Goal: Book appointment/travel/reservation

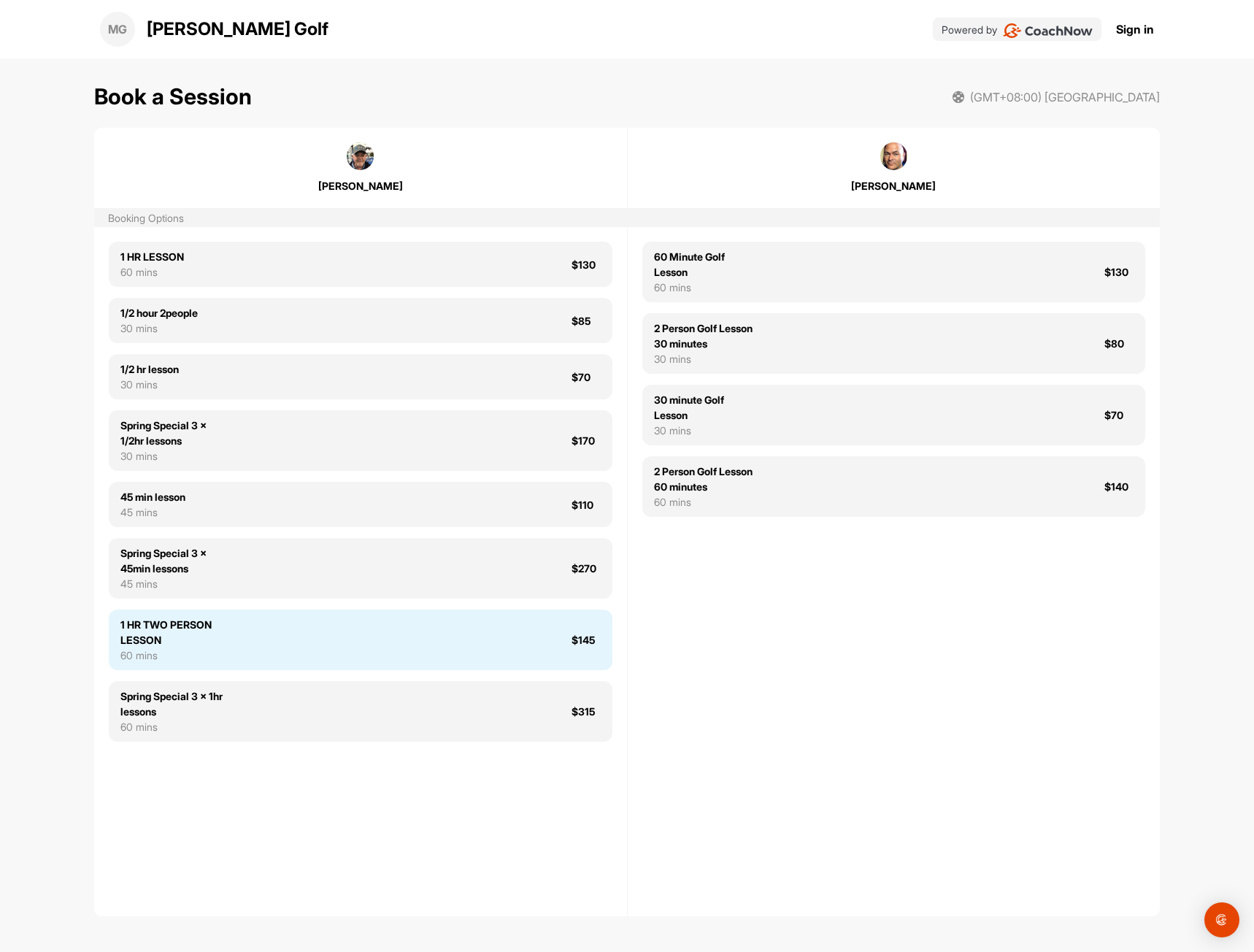
click at [535, 627] on div "1 HR TWO PERSON LESSON 60 mins $145" at bounding box center [360, 640] width 504 height 60
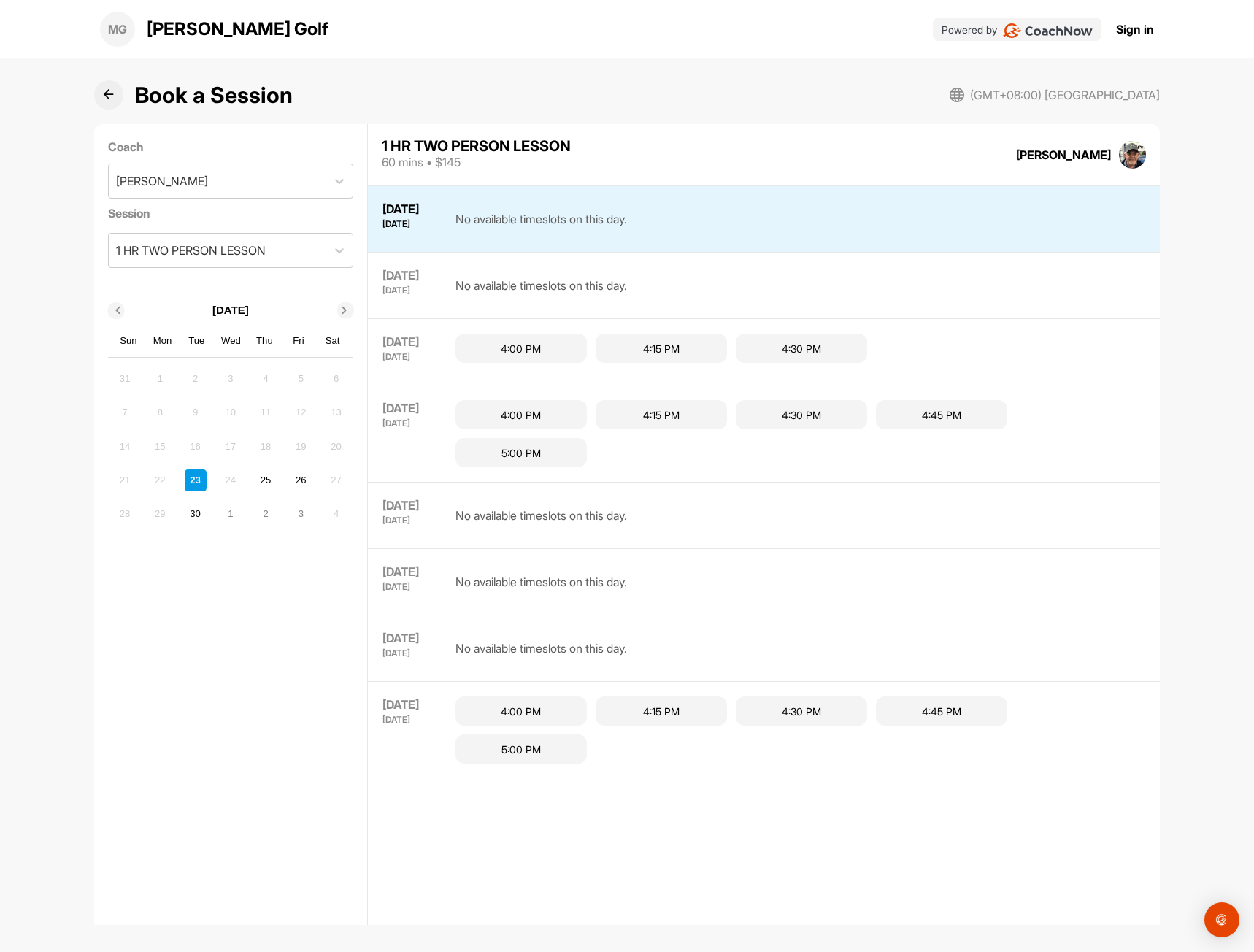
click at [340, 302] on div at bounding box center [345, 310] width 17 height 17
click at [107, 100] on button at bounding box center [109, 95] width 29 height 29
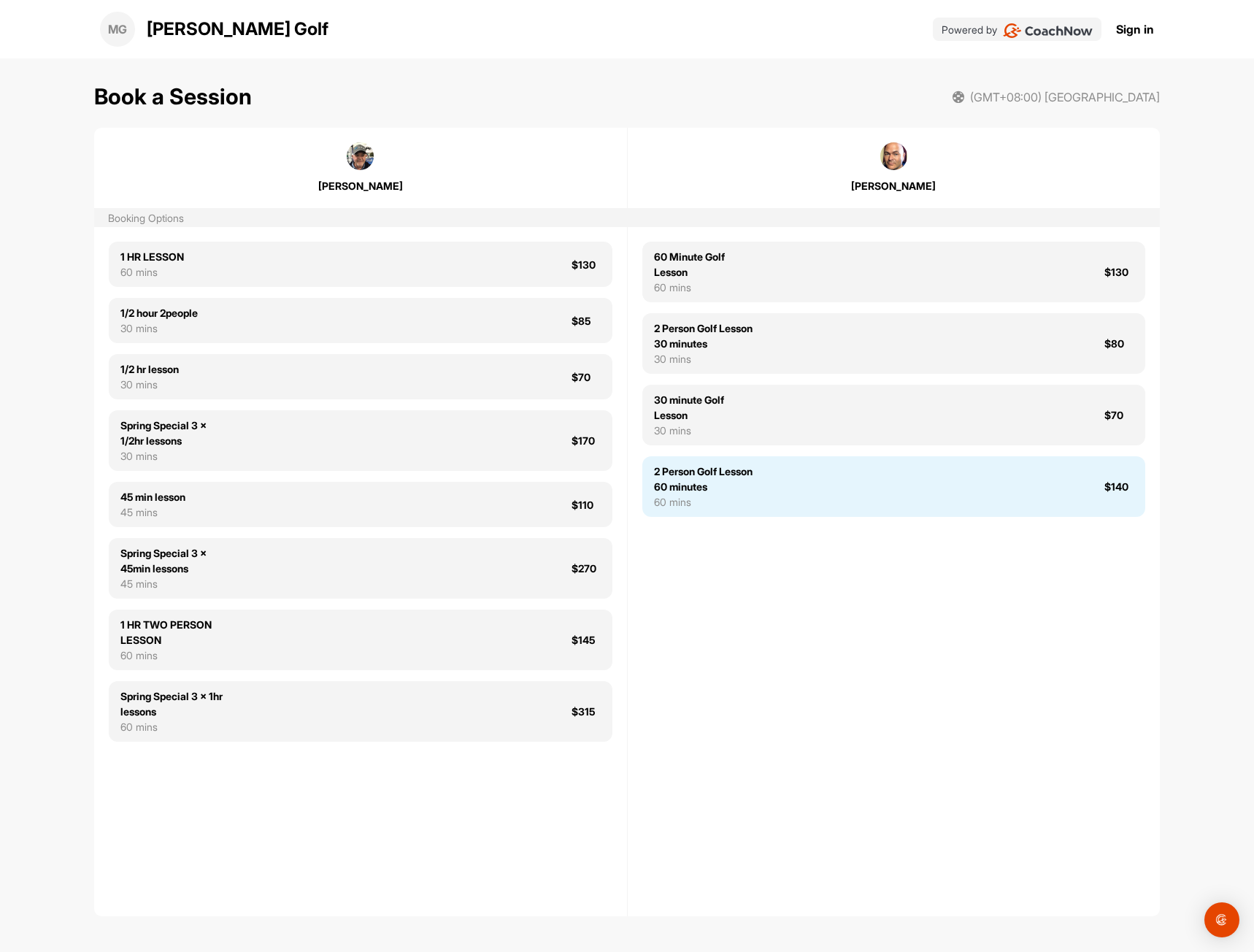
click at [837, 478] on div "2 Person Golf Lesson 60 minutes 60 mins $140" at bounding box center [894, 487] width 504 height 60
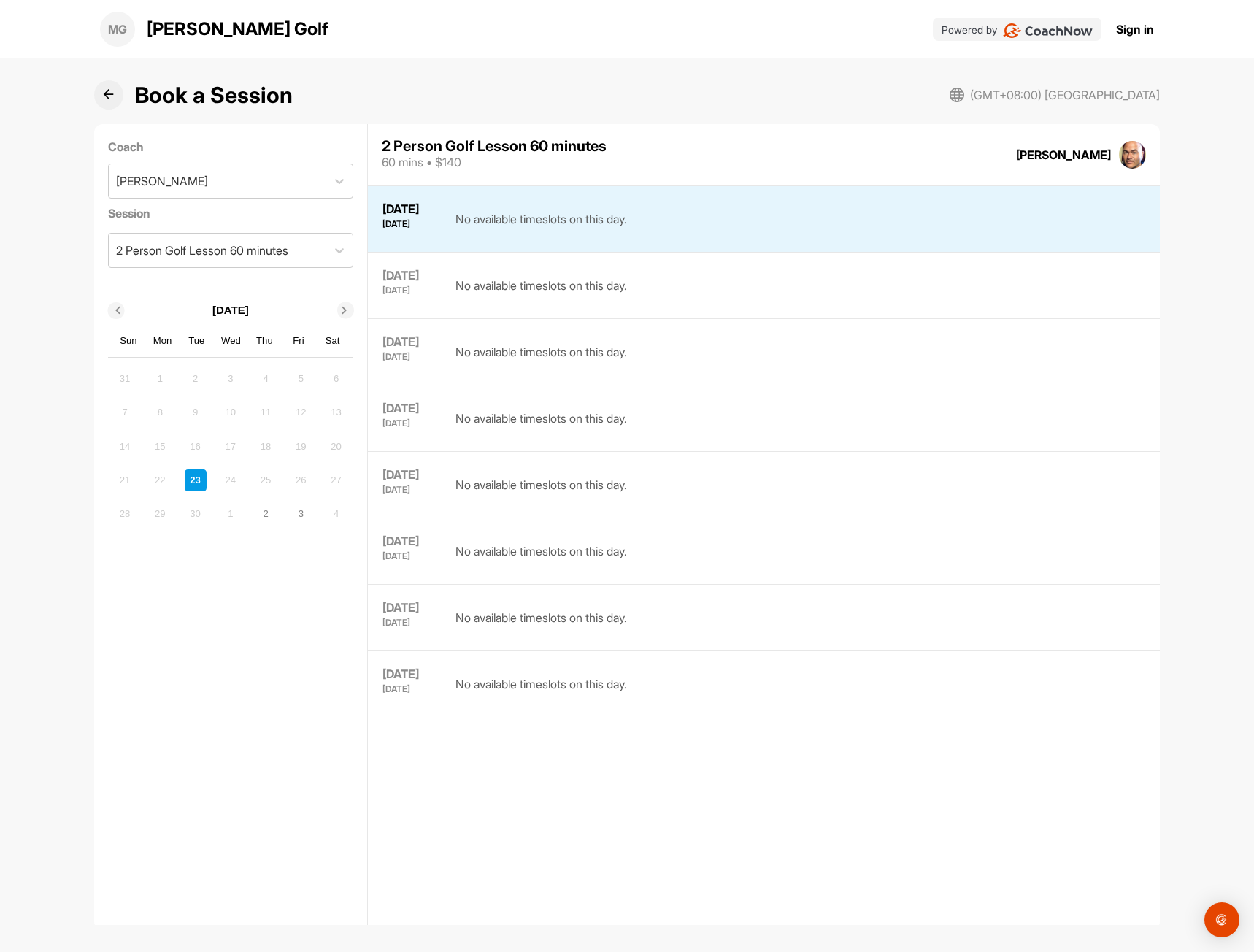
click at [348, 308] on span at bounding box center [343, 311] width 11 height 7
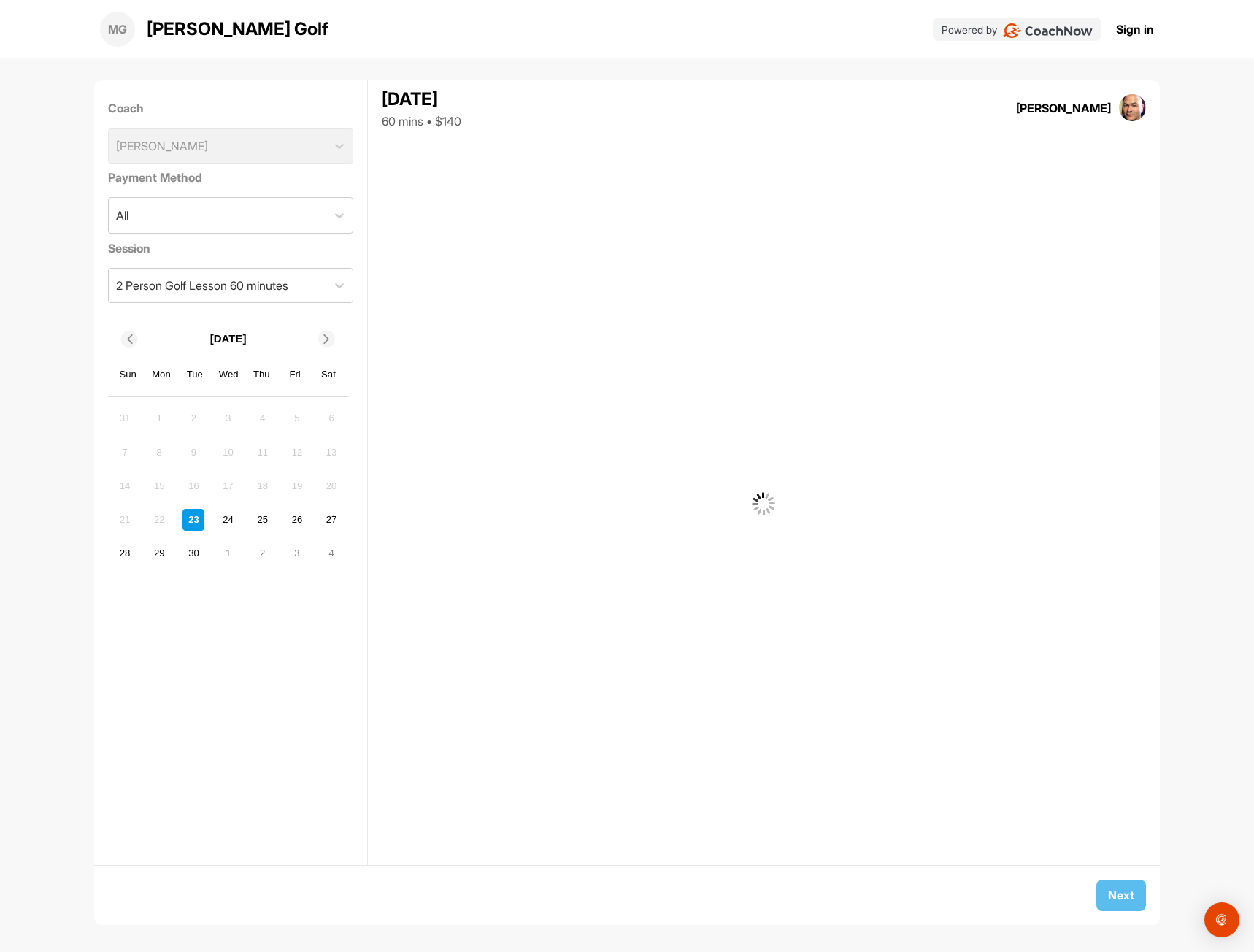
scroll to position [7, 0]
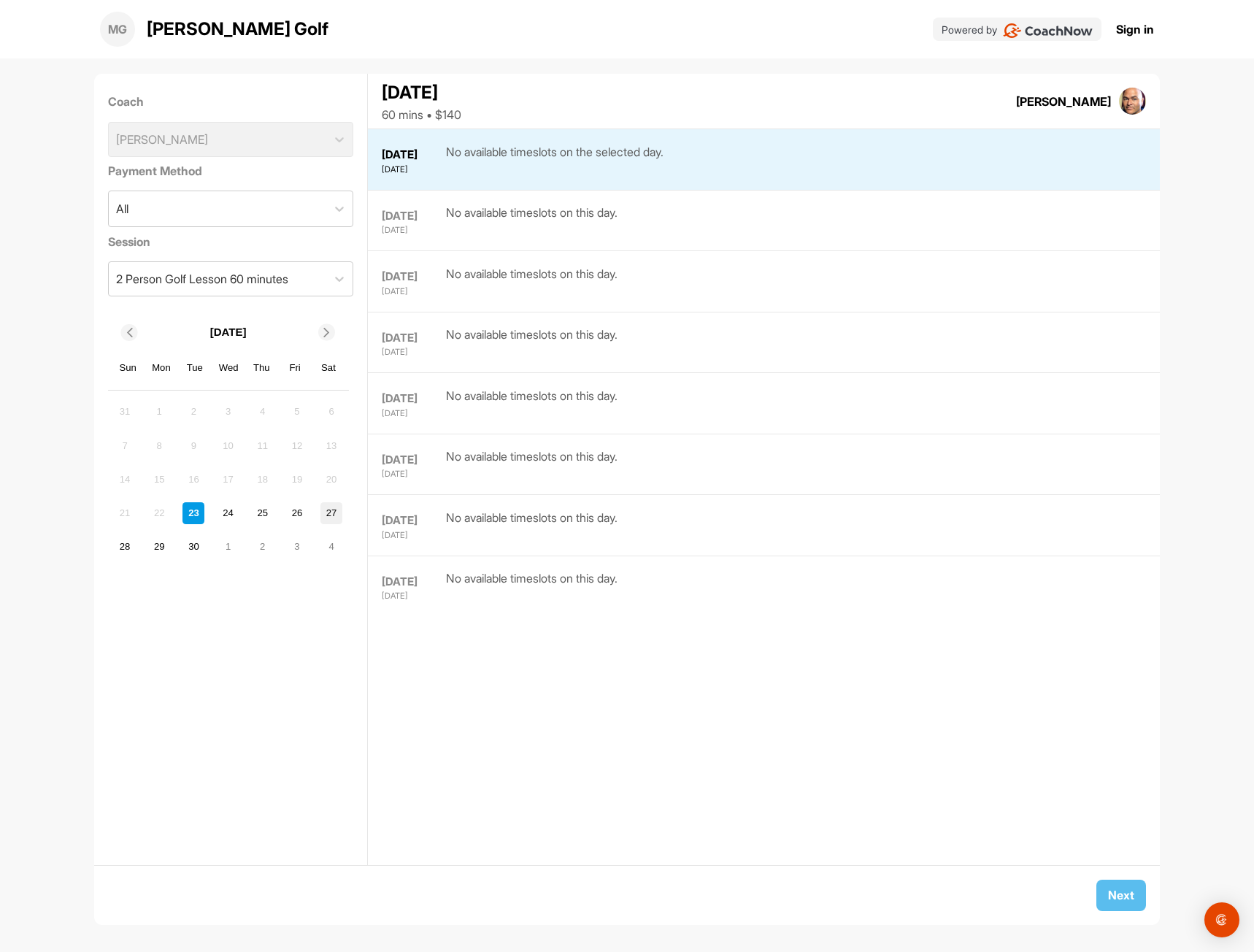
click at [332, 512] on div "27" at bounding box center [331, 513] width 22 height 22
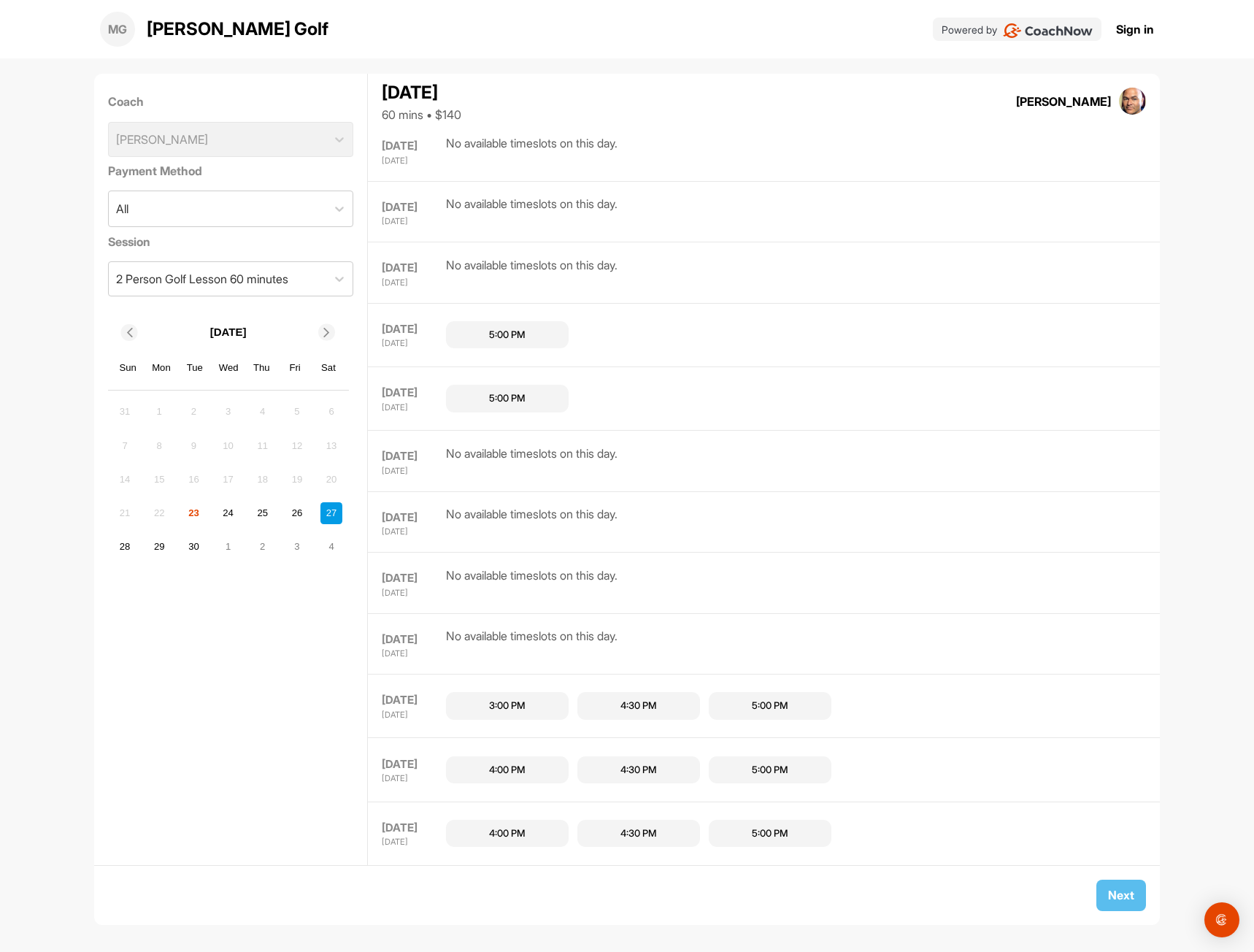
scroll to position [244, 0]
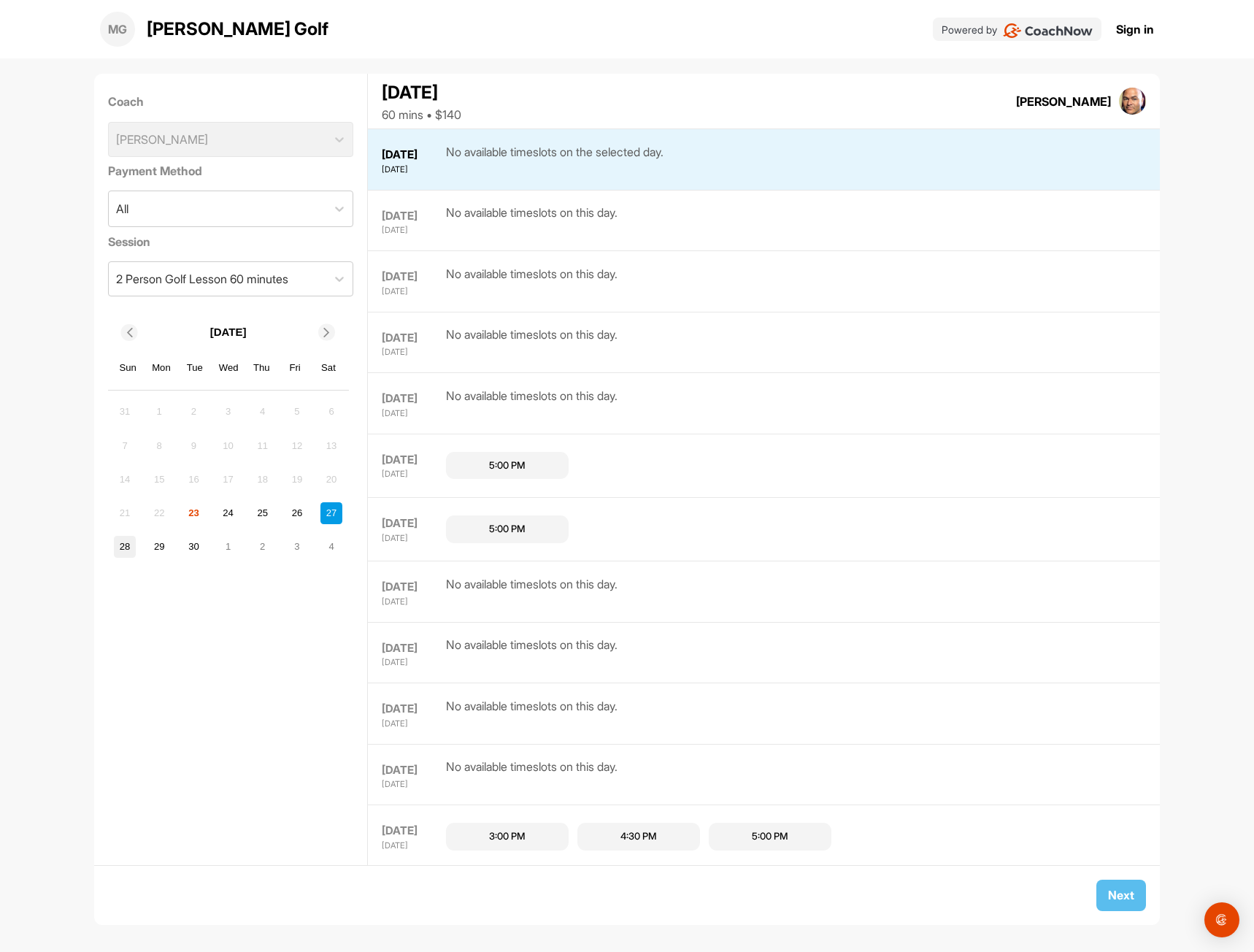
click at [127, 548] on div "28" at bounding box center [125, 546] width 22 height 22
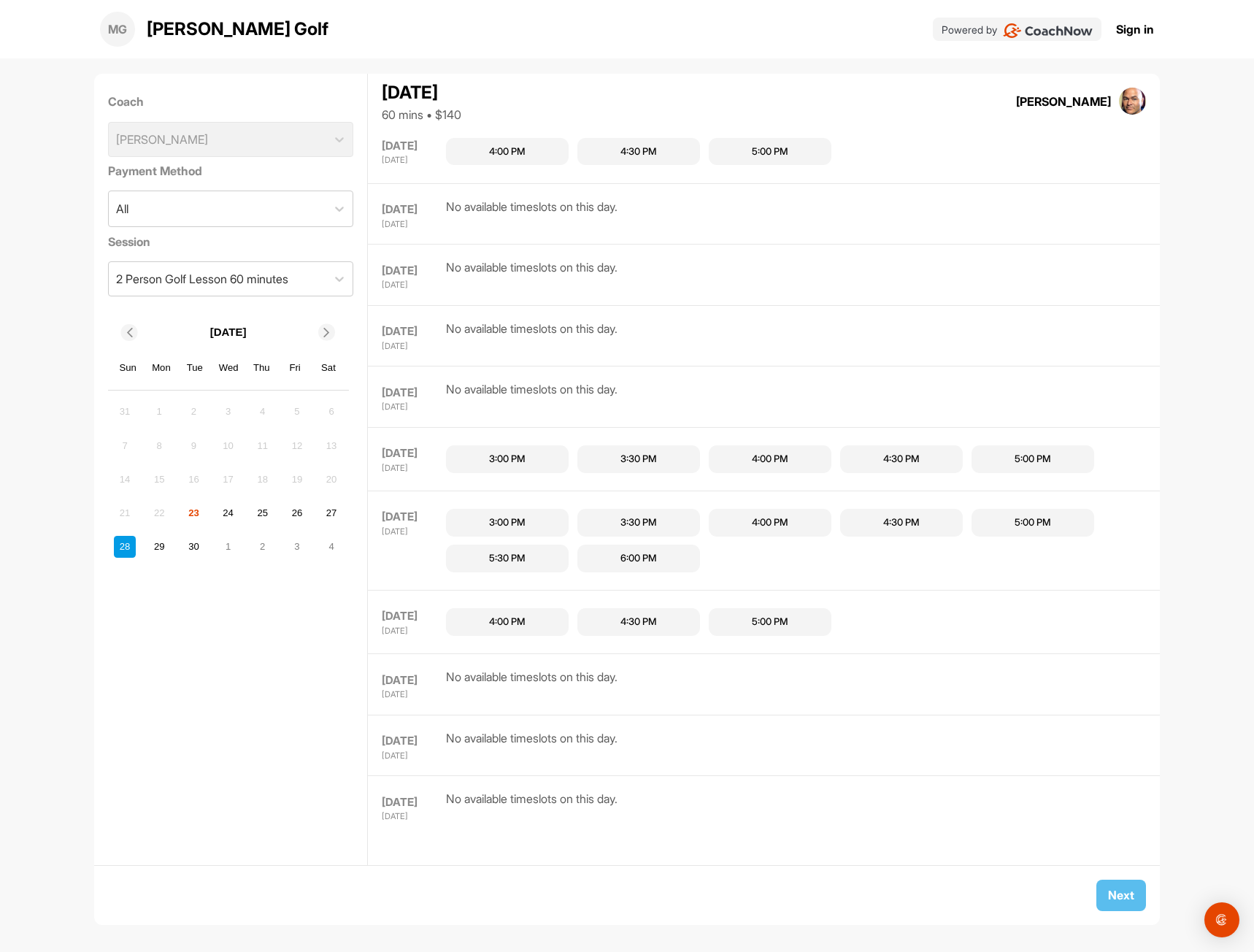
scroll to position [1793, 0]
